Goal: Navigation & Orientation: Find specific page/section

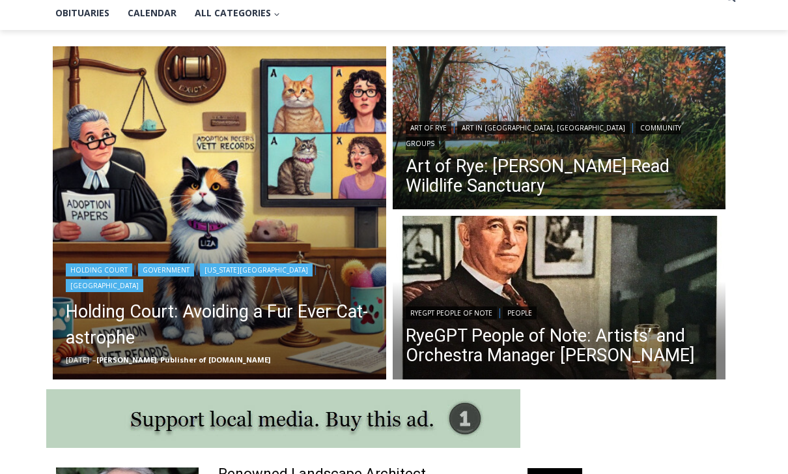
scroll to position [318, 0]
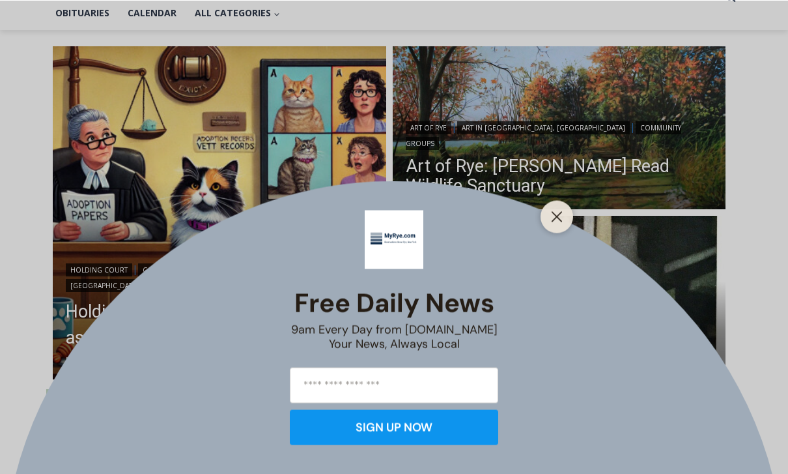
click at [562, 222] on icon "Close" at bounding box center [557, 216] width 12 height 12
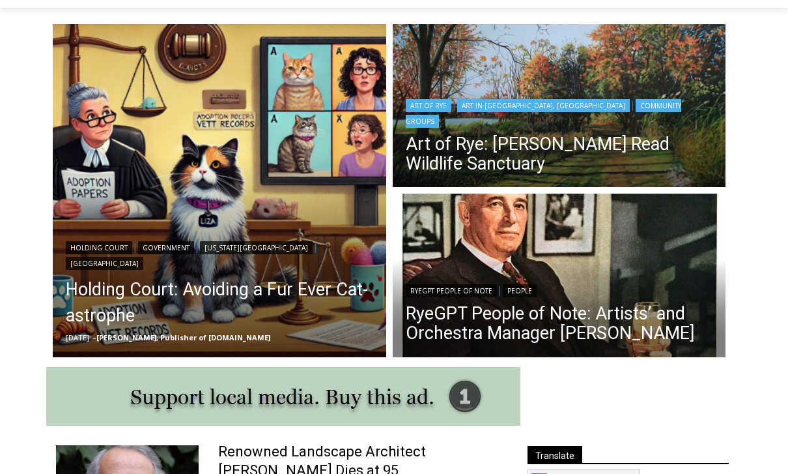
scroll to position [224, 0]
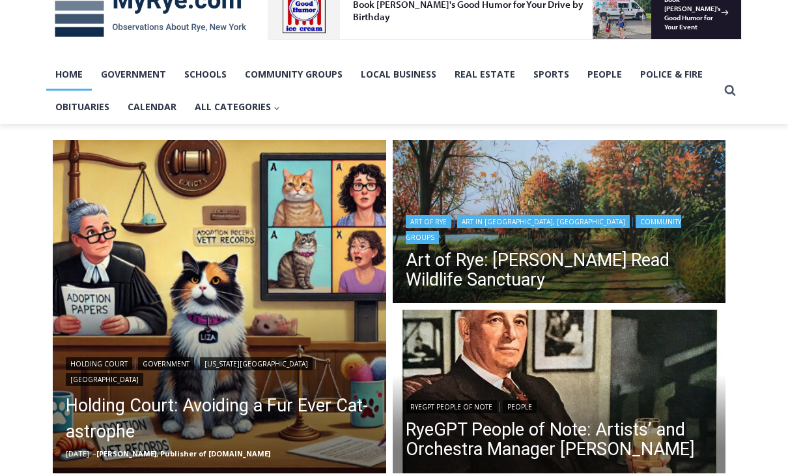
click at [604, 224] on header "Art of Rye | Art in Rye, NY | Community Groups Art of Rye: Edith G. Read Wildli…" at bounding box center [560, 252] width 334 height 109
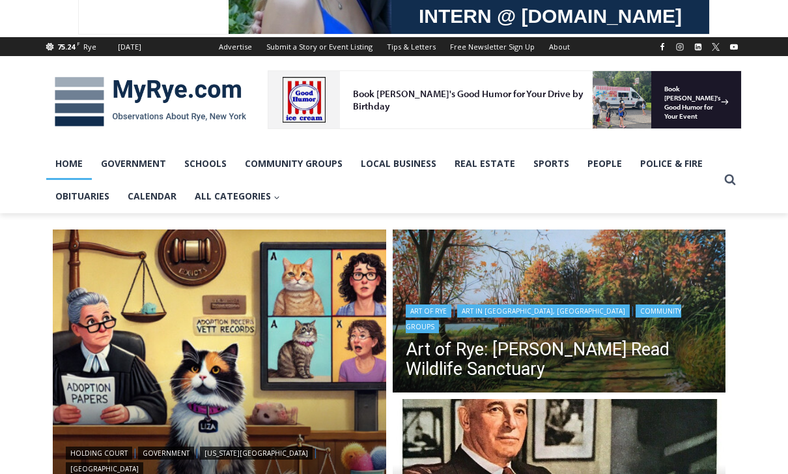
scroll to position [135, 0]
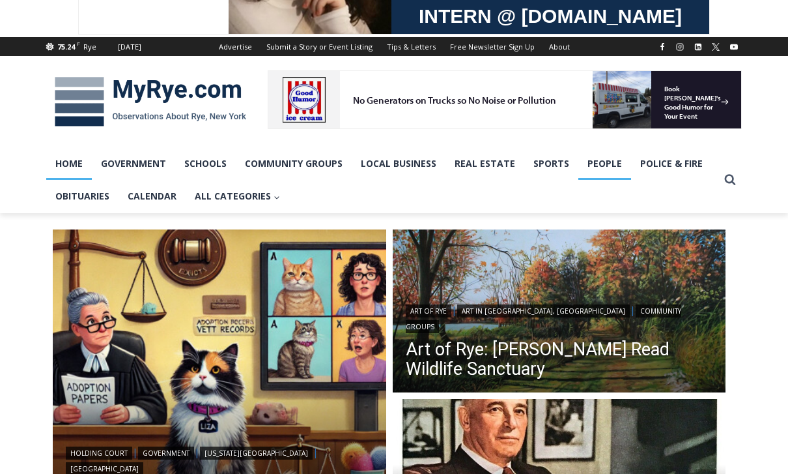
click at [599, 169] on link "People" at bounding box center [605, 163] width 53 height 33
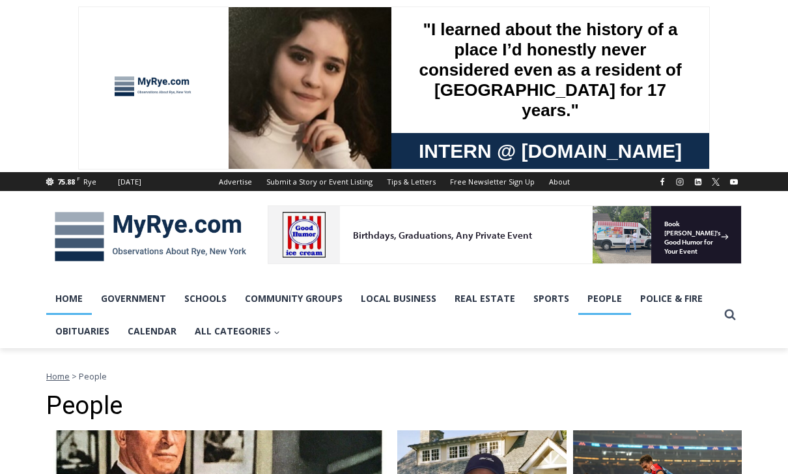
click at [80, 302] on link "Home" at bounding box center [69, 298] width 46 height 33
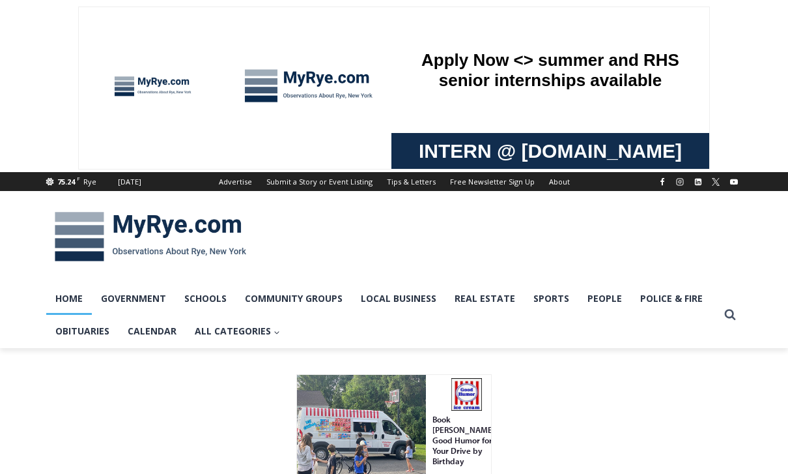
drag, startPoint x: 444, startPoint y: 2, endPoint x: -1, endPoint y: -1, distance: 444.4
